Goal: Transaction & Acquisition: Purchase product/service

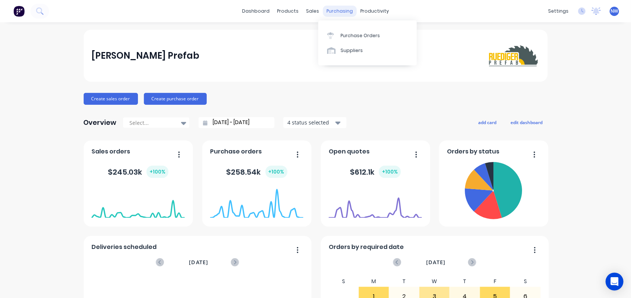
click at [332, 10] on div "purchasing" at bounding box center [340, 11] width 34 height 11
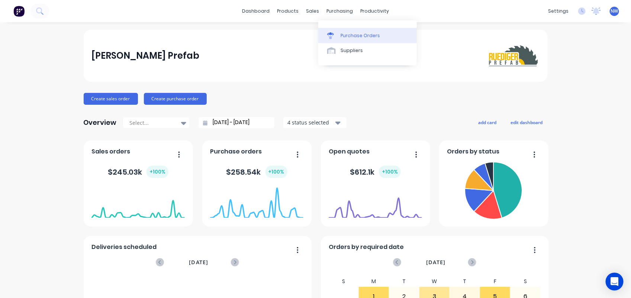
click at [355, 35] on div "Purchase Orders" at bounding box center [360, 35] width 39 height 7
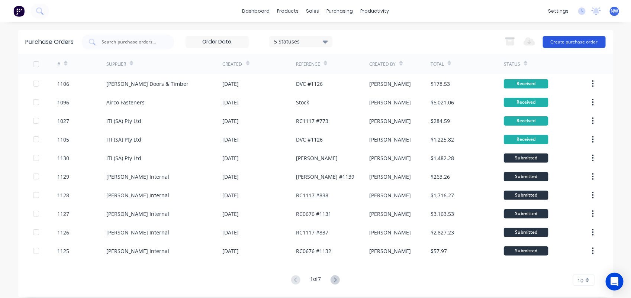
click at [565, 45] on button "Create purchase order" at bounding box center [574, 42] width 63 height 12
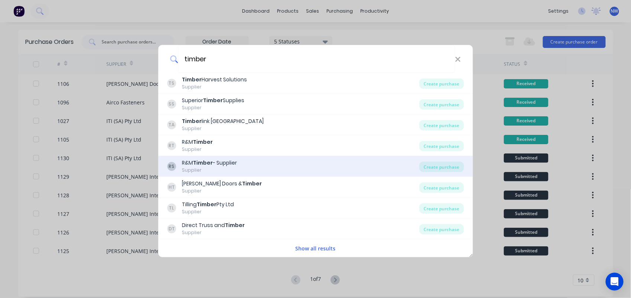
type input "timber"
click at [208, 164] on b "Timber" at bounding box center [203, 162] width 20 height 7
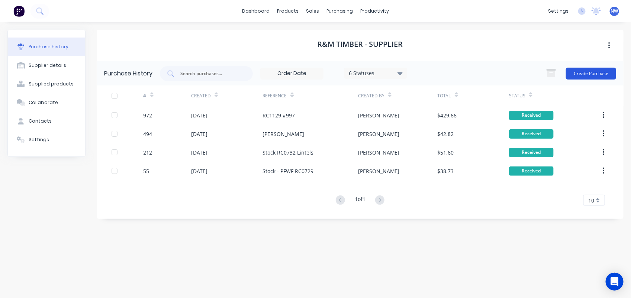
click at [583, 68] on button "Create Purchase" at bounding box center [591, 74] width 50 height 12
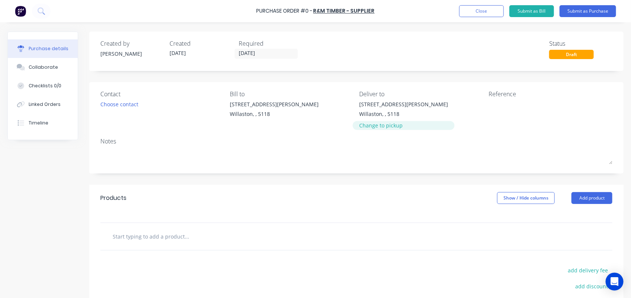
click at [367, 126] on div "Change to pickup" at bounding box center [403, 126] width 89 height 8
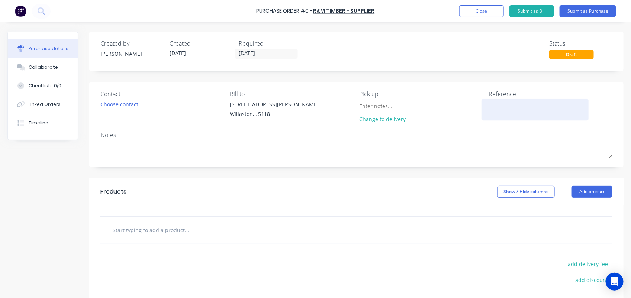
click at [495, 103] on textarea at bounding box center [535, 108] width 93 height 17
type textarea "RC"
type textarea "x"
type textarea "RC"
type textarea "x"
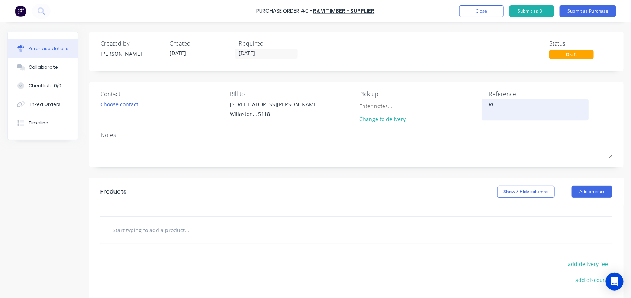
type textarea "R"
type textarea "x"
type textarea "S"
type textarea "x"
type textarea "St"
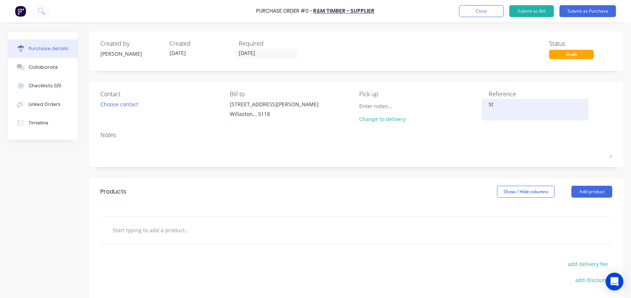
type textarea "x"
type textarea "Sto"
type textarea "x"
type textarea "Stock"
type textarea "x"
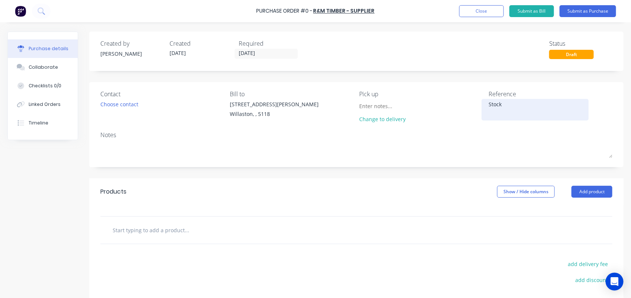
type textarea "Stock"
type textarea "x"
type textarea "Stock -"
type textarea "x"
type textarea "Stock -"
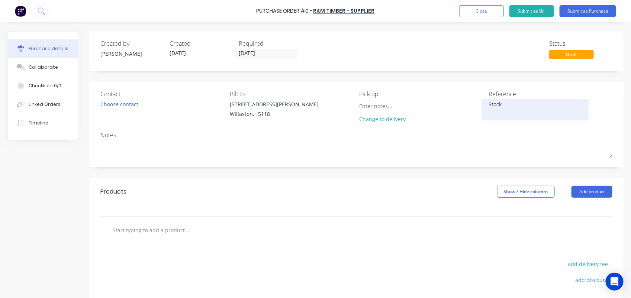
type textarea "x"
type textarea "Stock - R"
type textarea "x"
type textarea "Stock - RC"
type textarea "x"
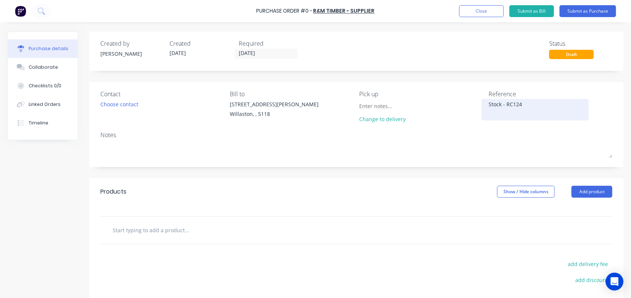
type textarea "Stock - RC1249"
type textarea "x"
type textarea "Stock - RC1249"
type textarea "x"
type textarea "Stock - RC1249 P"
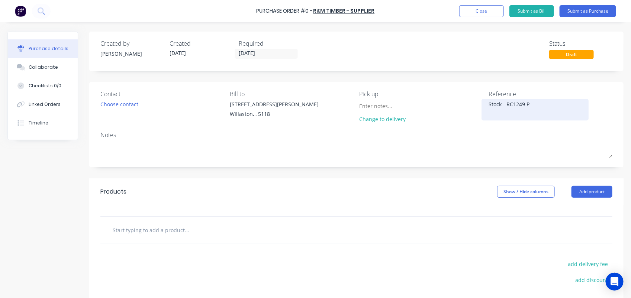
type textarea "x"
type textarea "Stock - RC1249 PF"
type textarea "x"
type textarea "Stock - RC1249 PFW"
type textarea "x"
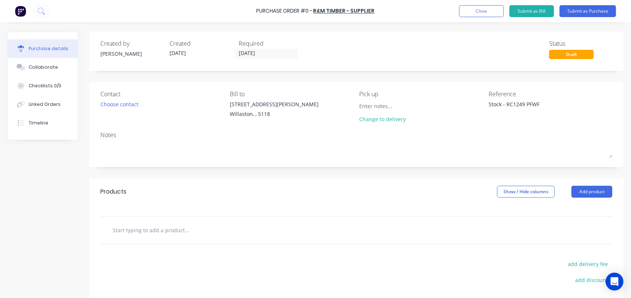
type textarea "Stock - RC1249 PFWF"
type textarea "x"
type textarea "Stock - RC1249 PFWF"
click at [131, 231] on input "text" at bounding box center [186, 230] width 149 height 15
type textarea "x"
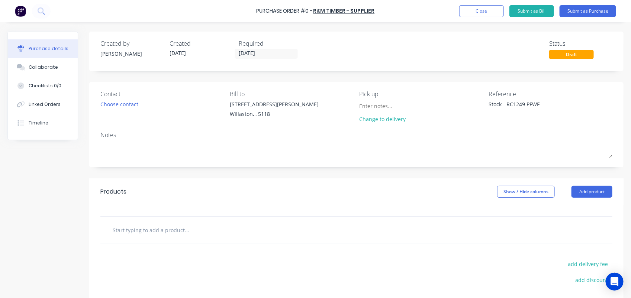
type input "h"
type textarea "x"
type input "h3"
type textarea "x"
type input "h3"
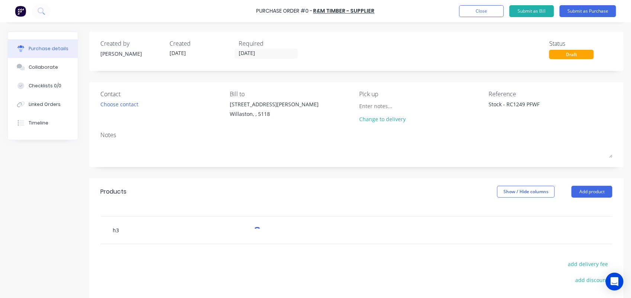
type textarea "x"
type input "h3 1"
type textarea "x"
type input "h3 12"
type textarea "x"
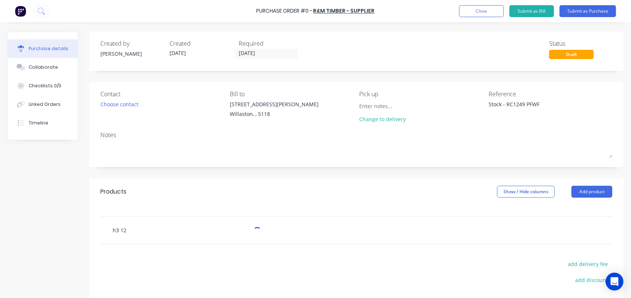
type input "h3 120"
type textarea "x"
type input "h3 120x"
type textarea "x"
type input "h3 120x45"
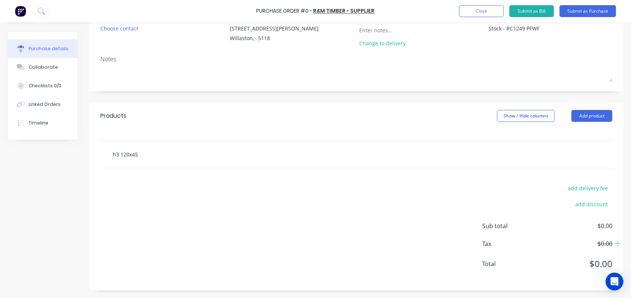
scroll to position [77, 0]
type textarea "x"
type input "h3 120x45"
type textarea "x"
type input "h3 120x45"
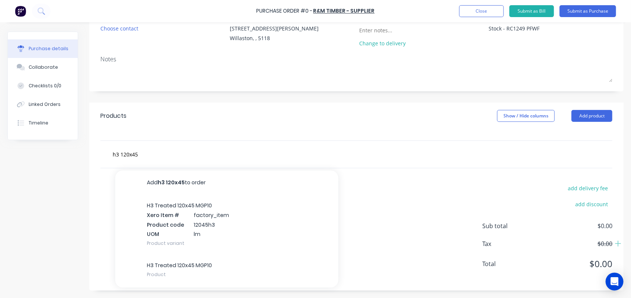
click at [155, 196] on div "H3 Treated 120x45 MGP10 Xero Item # factory_item Product code 12045h3 UOM lm Pr…" at bounding box center [226, 225] width 223 height 60
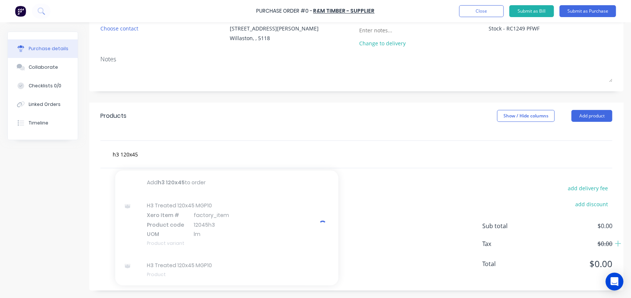
type textarea "x"
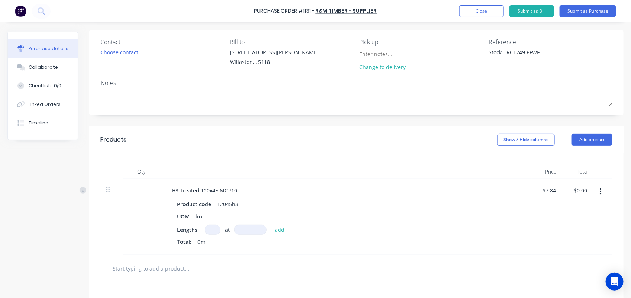
scroll to position [56, 0]
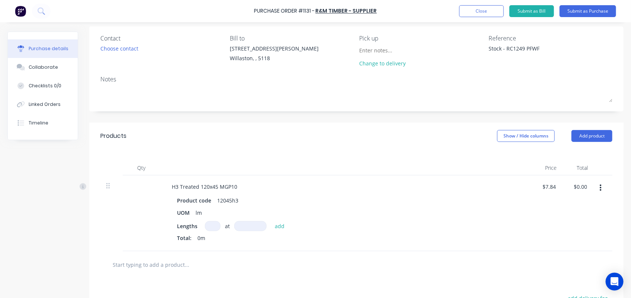
click at [218, 226] on input at bounding box center [213, 226] width 16 height 10
type textarea "x"
type input "2"
type textarea "x"
type input "2"
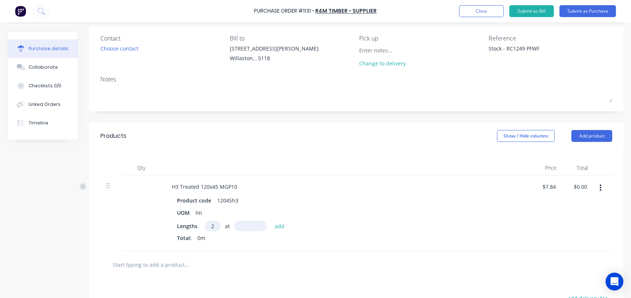
type textarea "x"
type input "3"
type textarea "x"
type input "36"
type textarea "x"
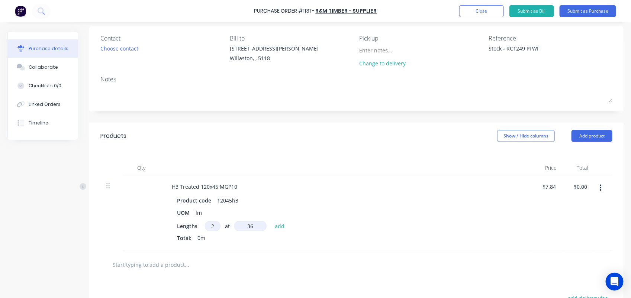
type input "360"
type textarea "x"
type input "3600"
type textarea "x"
type input "$56.45"
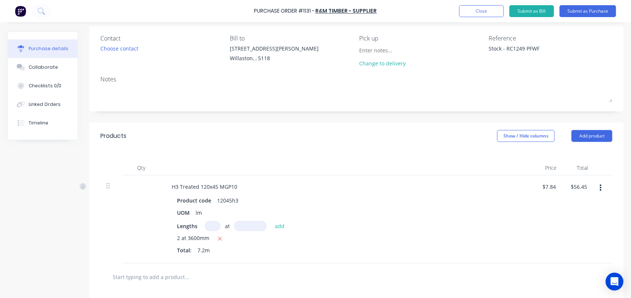
click at [139, 276] on input "text" at bounding box center [186, 277] width 149 height 15
type textarea "x"
type input "h"
type textarea "x"
type input "h3"
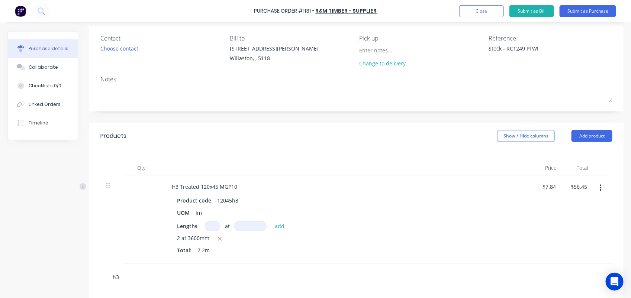
type textarea "x"
type input "h3"
type textarea "x"
type input "h3 2"
type textarea "x"
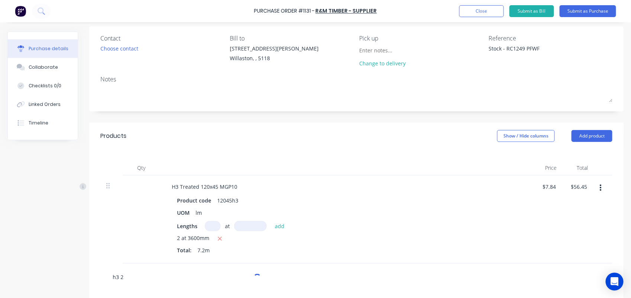
type input "h3 24"
type textarea "x"
type input "h3 240"
type textarea "x"
type input "h3 240x"
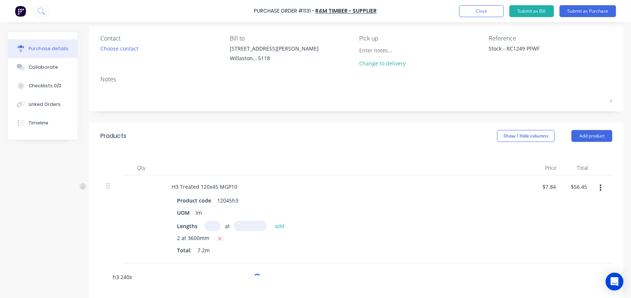
type textarea "x"
type input "h3 240x4"
type textarea "x"
type input "h3 240x45"
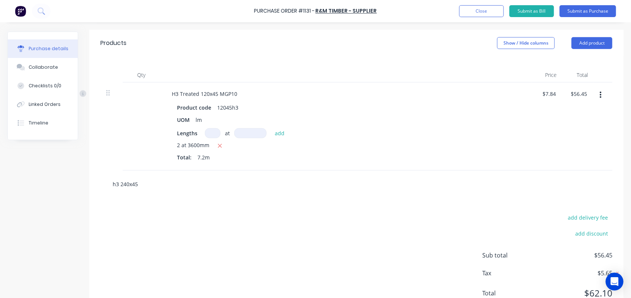
scroll to position [167, 0]
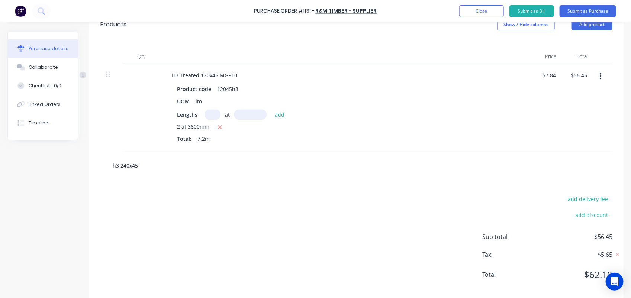
type textarea "x"
type input "h3 240x45"
type textarea "x"
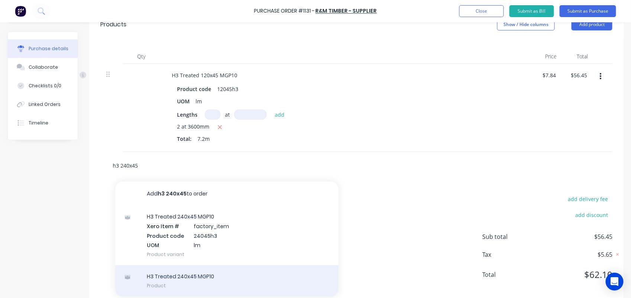
type input "h3 240x45"
click at [189, 276] on div "H3 Treated 240x45 MGP10 Product" at bounding box center [226, 281] width 223 height 31
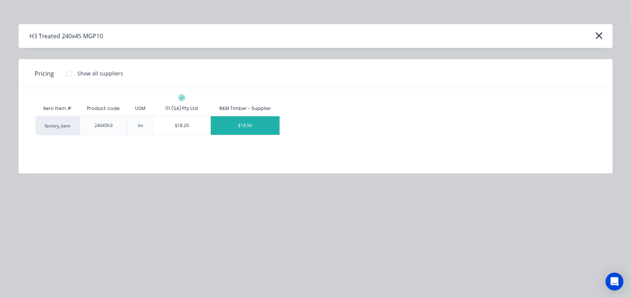
click at [244, 125] on div "$18.96" at bounding box center [245, 125] width 69 height 19
type textarea "x"
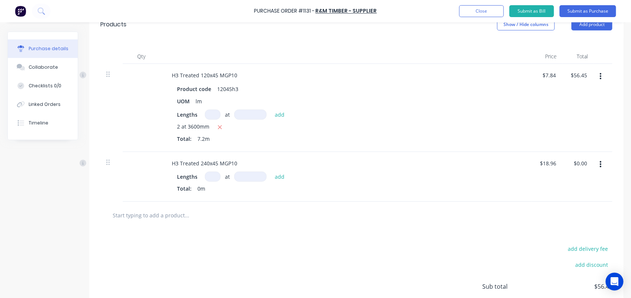
click at [215, 179] on input at bounding box center [213, 177] width 16 height 10
type textarea "x"
type input "3"
type textarea "x"
type input "3"
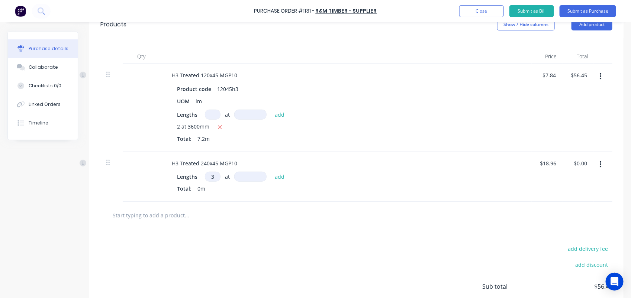
type textarea "x"
type input "3"
type textarea "x"
type input "36"
type textarea "x"
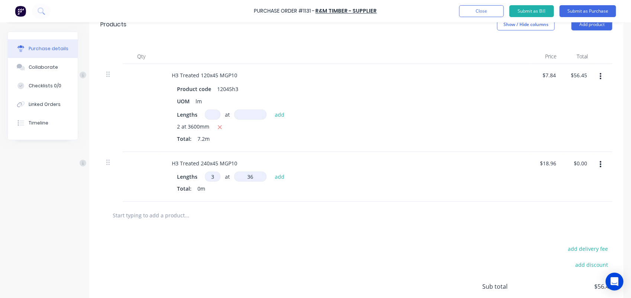
type input "360"
type textarea "x"
type input "3600"
type textarea "x"
type input "$204.77"
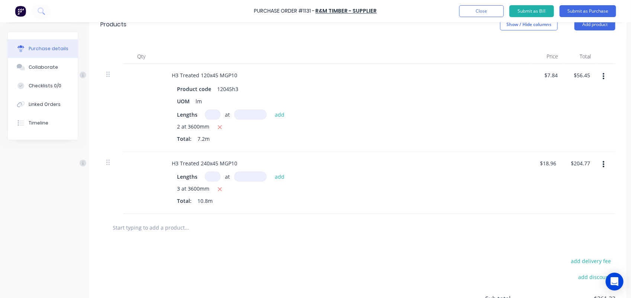
type textarea "x"
type input "5"
type textarea "x"
type input "6"
type textarea "x"
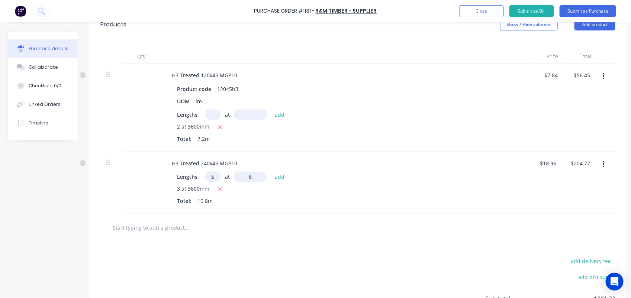
type input "60"
type textarea "x"
type input "600"
type textarea "x"
type input "6000"
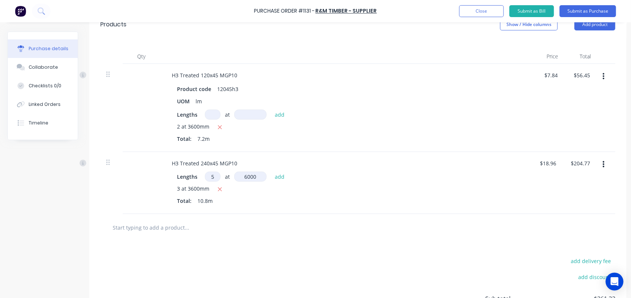
type textarea "x"
type input "$773.57"
click at [159, 243] on input "text" at bounding box center [186, 239] width 149 height 15
type textarea "x"
type input "h"
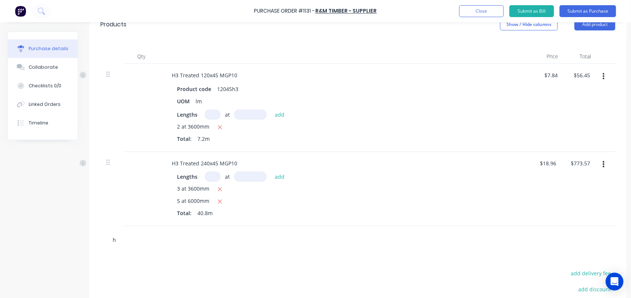
type textarea "x"
type input "h3"
type textarea "x"
type input "h3"
type textarea "x"
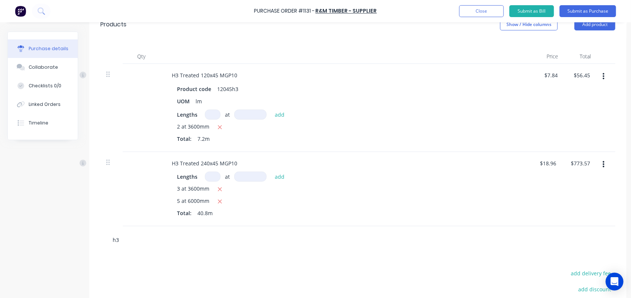
type input "h3 1"
type textarea "x"
type input "h3 12"
type textarea "x"
type input "h3 120"
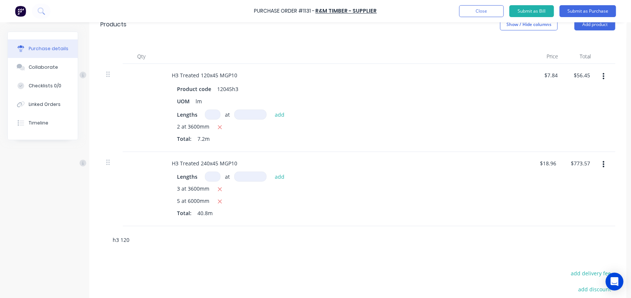
type textarea "x"
type input "h3 120x"
type textarea "x"
type input "h3 120x4"
type textarea "x"
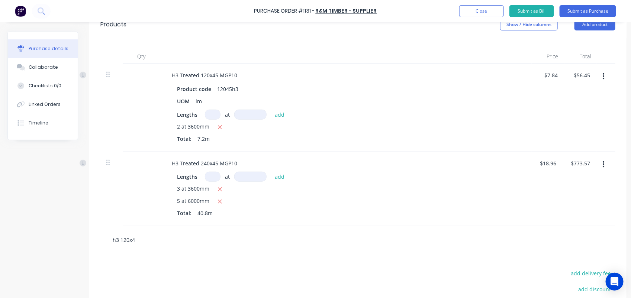
type input "h3 120x45"
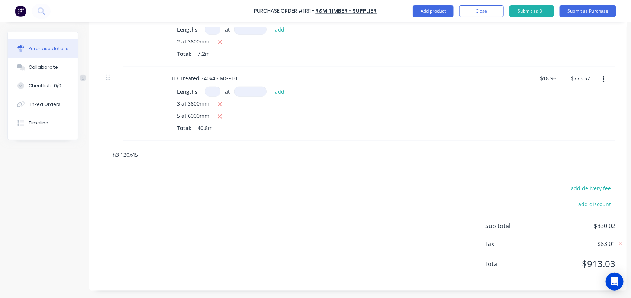
scroll to position [261, 0]
type textarea "x"
type input "h3 120x45"
type textarea "x"
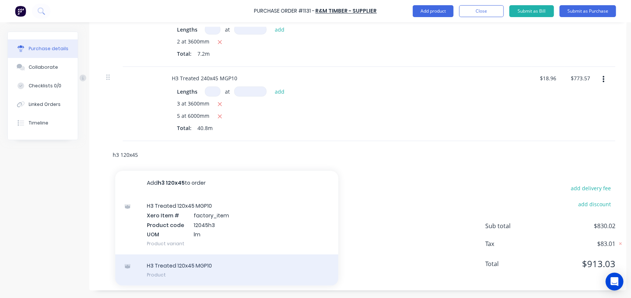
type input "h3 120x45"
click at [188, 260] on div "H3 Treated 120x45 MGP10 Product" at bounding box center [226, 270] width 223 height 31
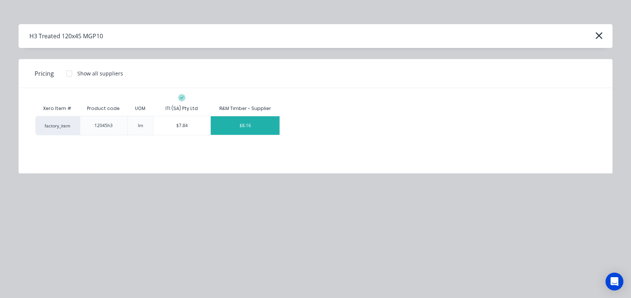
click at [245, 125] on div "$8.16" at bounding box center [245, 125] width 69 height 19
type textarea "x"
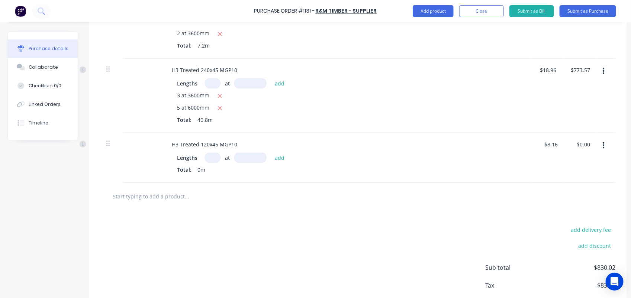
click at [213, 157] on input at bounding box center [213, 158] width 16 height 10
type textarea "x"
type input "2"
type textarea "x"
type input "2"
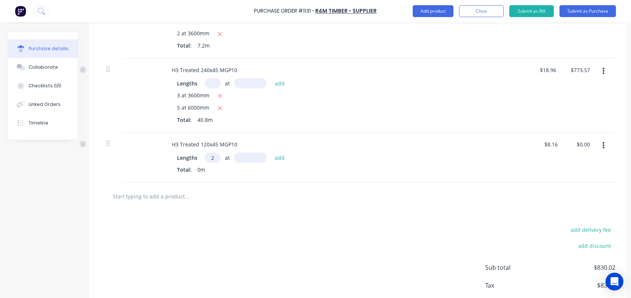
type textarea "x"
type input "3"
type textarea "x"
type input "36"
type textarea "x"
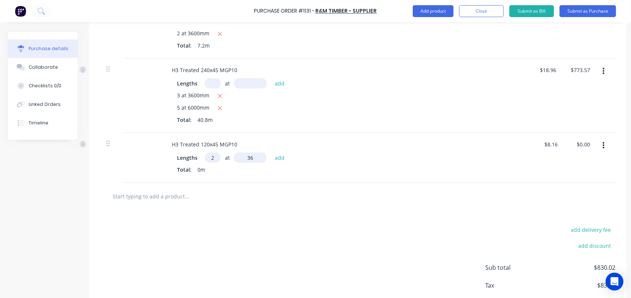
type input "360"
type textarea "x"
type input "3600"
type textarea "x"
type input "$58.75"
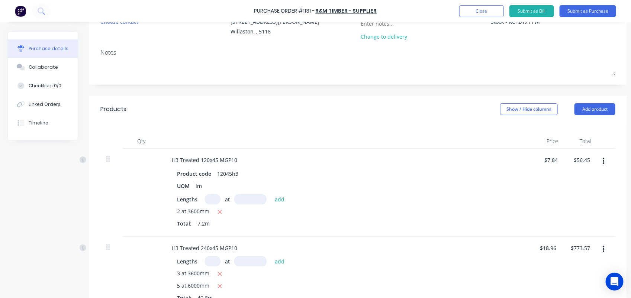
scroll to position [99, 0]
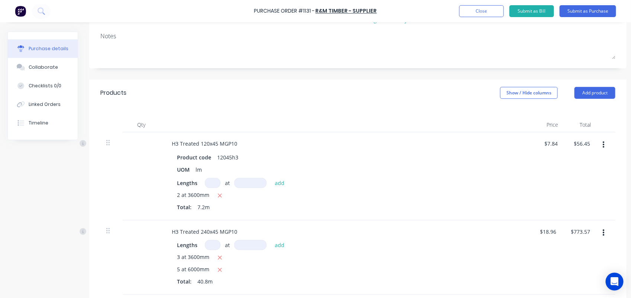
click at [603, 144] on icon "button" at bounding box center [604, 145] width 2 height 8
click at [570, 209] on button "Delete" at bounding box center [580, 209] width 63 height 15
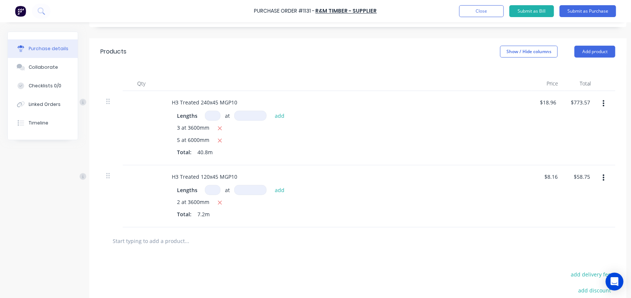
scroll to position [155, 0]
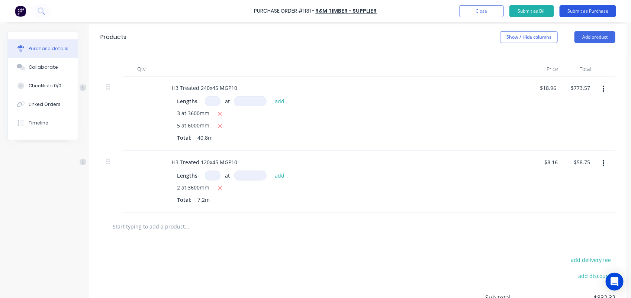
click at [588, 14] on button "Submit as Purchase" at bounding box center [588, 11] width 57 height 12
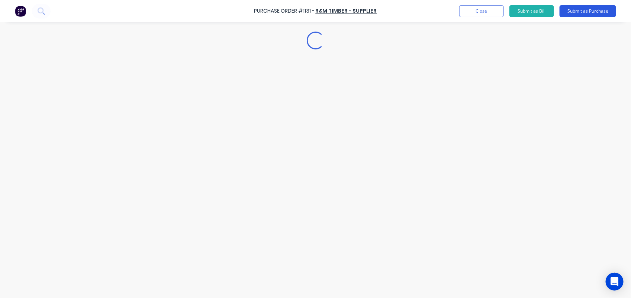
scroll to position [0, 0]
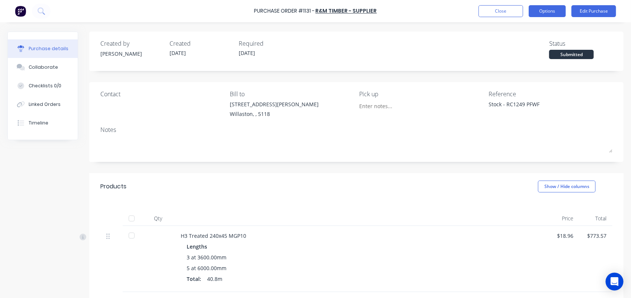
click at [555, 9] on button "Options" at bounding box center [547, 11] width 37 height 12
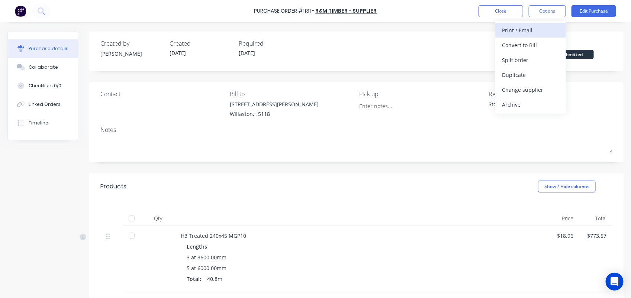
click at [528, 26] on div "Print / Email" at bounding box center [530, 30] width 57 height 11
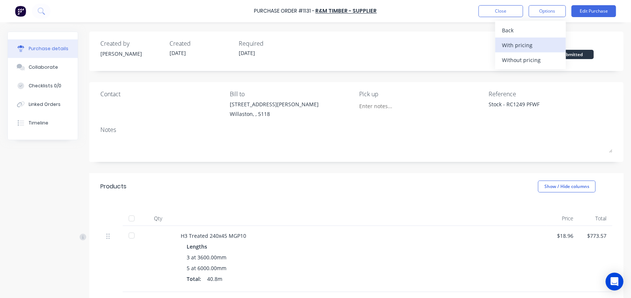
click at [521, 42] on div "With pricing" at bounding box center [530, 45] width 57 height 11
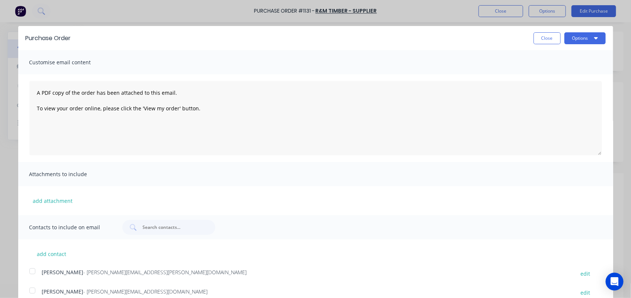
click at [102, 291] on span "- nick.white@rcpl.com.au" at bounding box center [146, 291] width 124 height 7
click at [570, 41] on button "Options" at bounding box center [585, 38] width 41 height 12
click at [546, 77] on div "Email" at bounding box center [570, 72] width 57 height 11
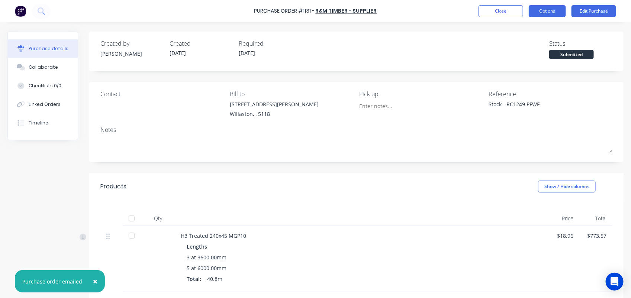
click at [559, 13] on button "Options" at bounding box center [547, 11] width 37 height 12
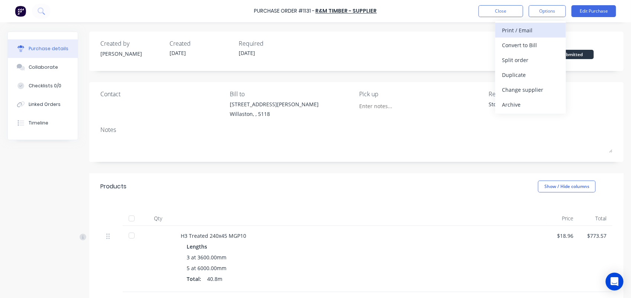
click at [530, 30] on div "Print / Email" at bounding box center [530, 30] width 57 height 11
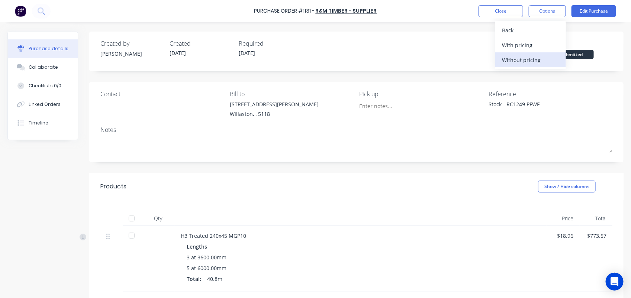
click at [525, 59] on div "Without pricing" at bounding box center [530, 60] width 57 height 11
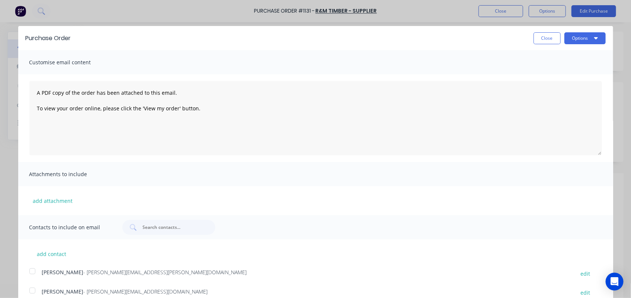
click at [118, 291] on span "- nick.white@rcpl.com.au" at bounding box center [146, 291] width 124 height 7
click at [566, 42] on button "Options" at bounding box center [585, 38] width 41 height 12
click at [546, 72] on div "Email" at bounding box center [570, 72] width 57 height 11
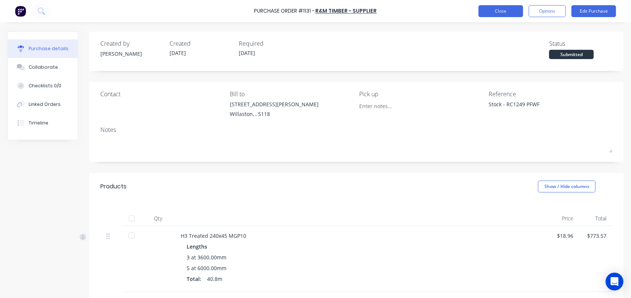
click at [505, 14] on button "Close" at bounding box center [501, 11] width 45 height 12
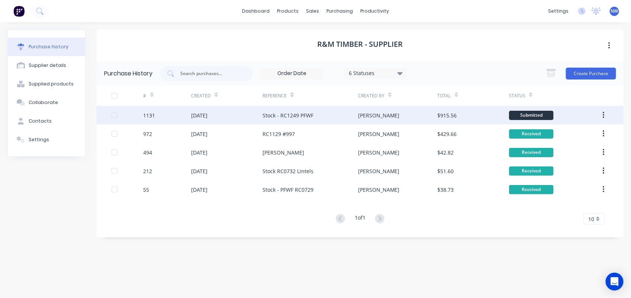
click at [283, 115] on div "Stock - RC1249 PFWF" at bounding box center [288, 116] width 51 height 8
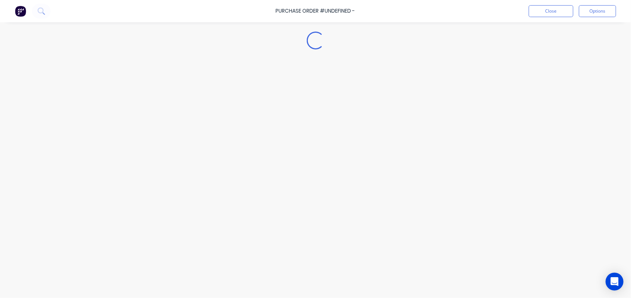
type textarea "x"
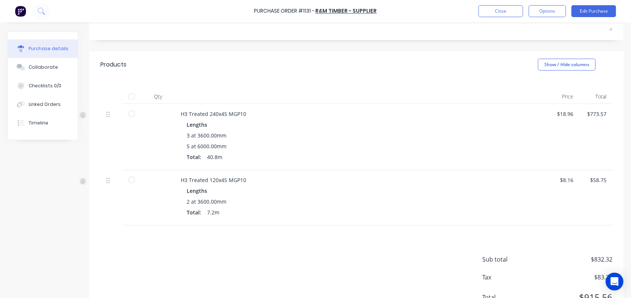
scroll to position [130, 0]
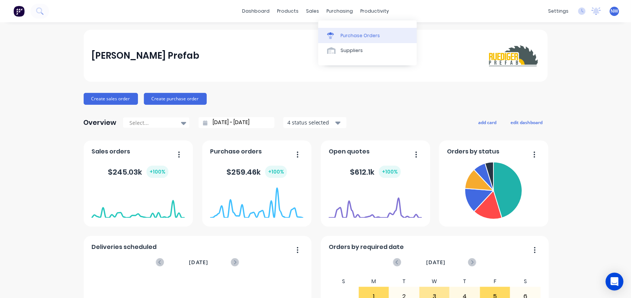
click at [347, 38] on div "Purchase Orders" at bounding box center [360, 35] width 39 height 7
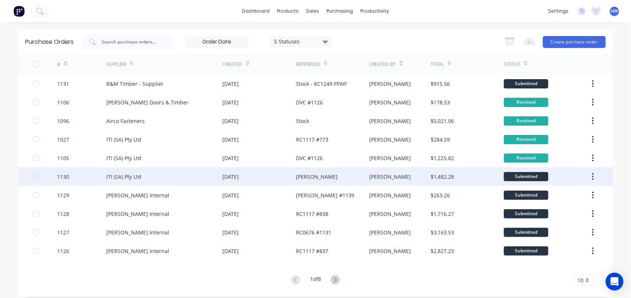
click at [290, 170] on div "[DATE]" at bounding box center [259, 176] width 73 height 19
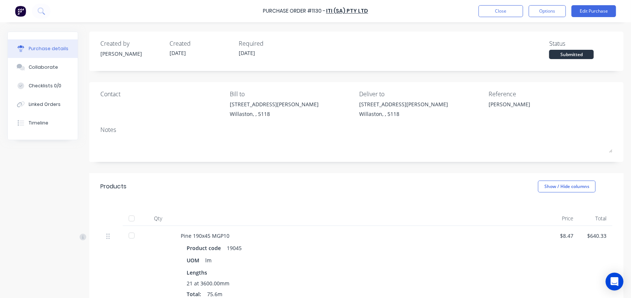
type textarea "x"
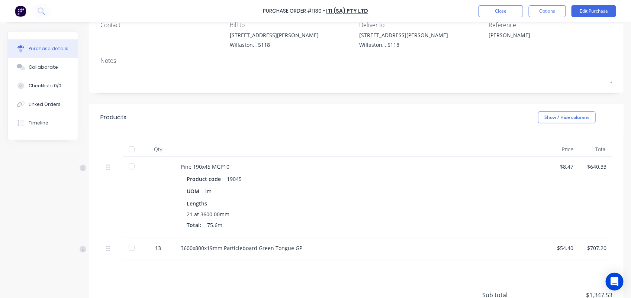
scroll to position [74, 0]
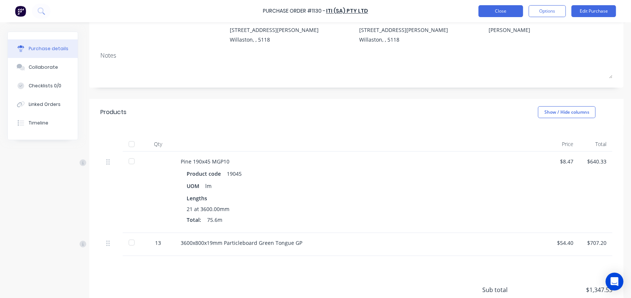
click at [489, 10] on button "Close" at bounding box center [501, 11] width 45 height 12
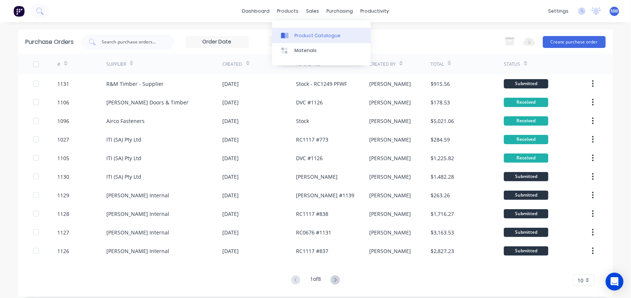
click at [306, 36] on div "Product Catalogue" at bounding box center [318, 35] width 46 height 7
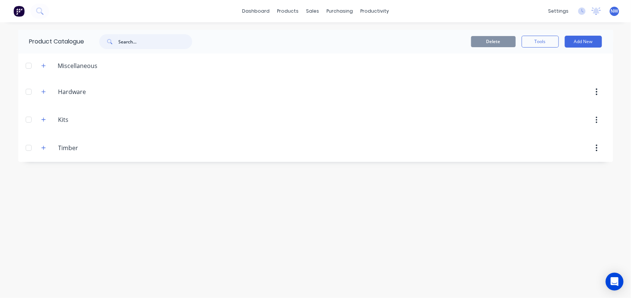
click at [136, 44] on input "text" at bounding box center [156, 41] width 74 height 15
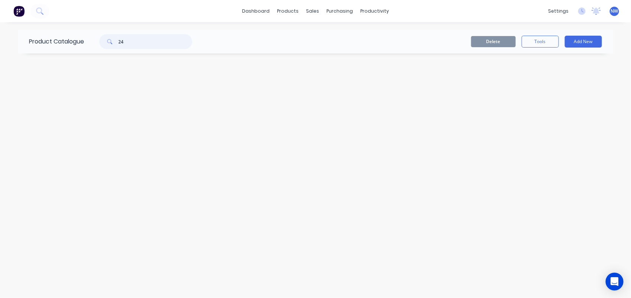
type input "2"
